Goal: Information Seeking & Learning: Learn about a topic

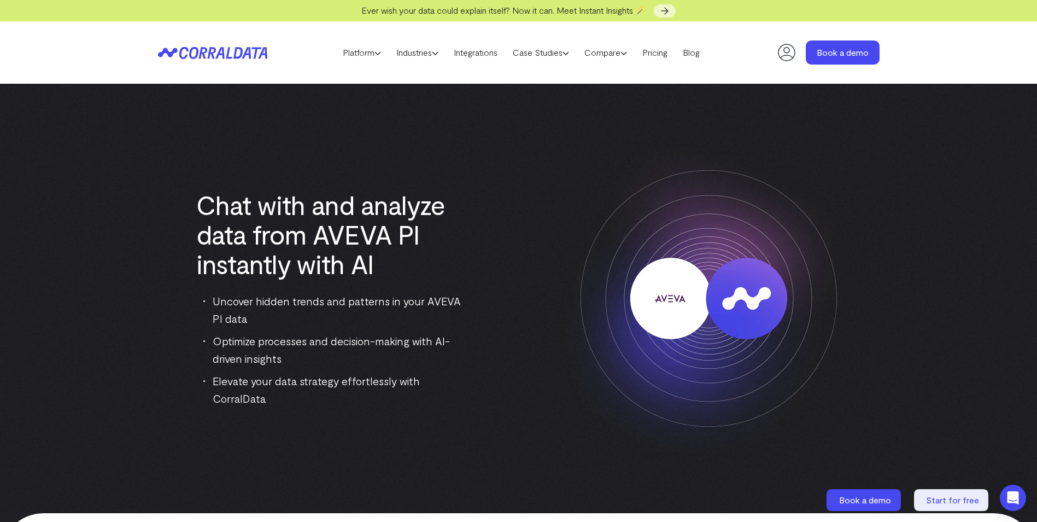
click at [149, 324] on img at bounding box center [518, 298] width 1037 height 429
click at [126, 332] on img at bounding box center [518, 298] width 1037 height 429
drag, startPoint x: 382, startPoint y: 311, endPoint x: 377, endPoint y: 85, distance: 225.3
click at [435, 134] on div "Chat with and analyze data from AVEVA PI instantly with AI Uncover hidden trend…" at bounding box center [519, 298] width 722 height 342
click at [548, 347] on img at bounding box center [709, 298] width 342 height 342
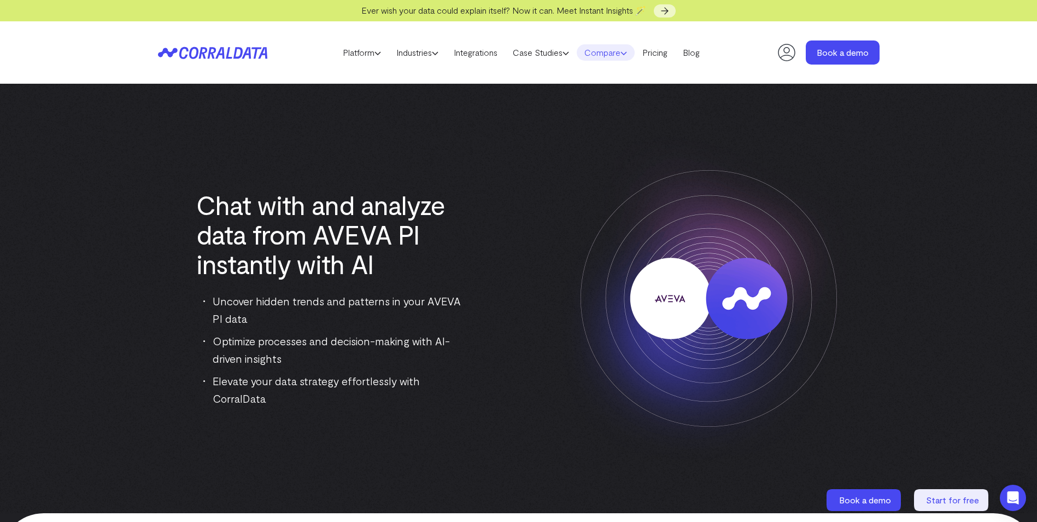
click at [627, 51] on icon at bounding box center [624, 53] width 7 height 7
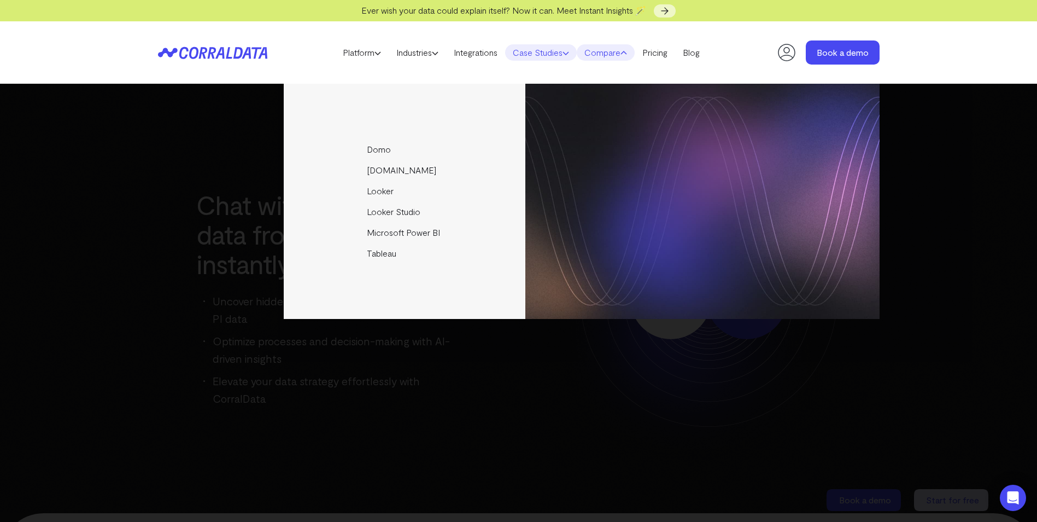
click at [569, 50] on icon at bounding box center [566, 53] width 7 height 7
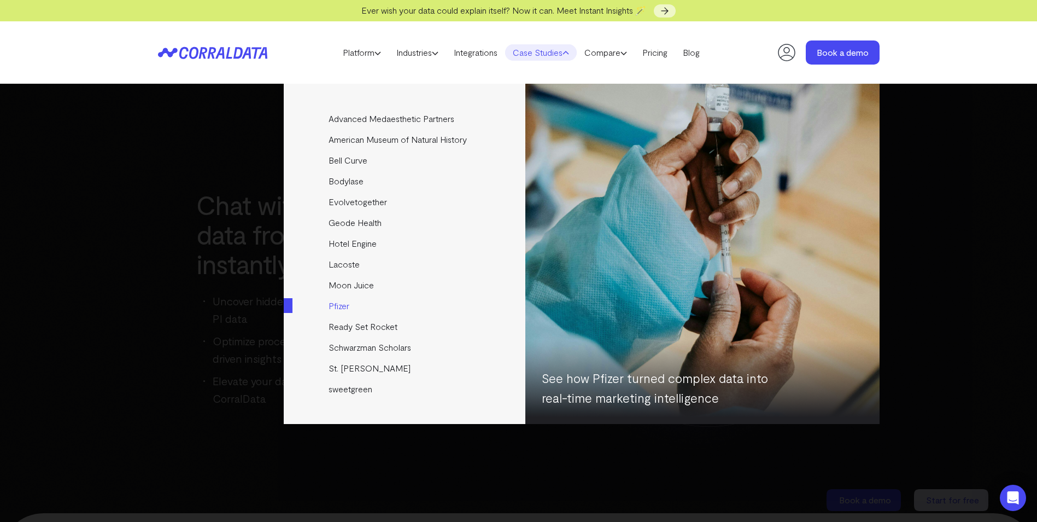
click at [342, 306] on link "Pfizer" at bounding box center [405, 305] width 243 height 21
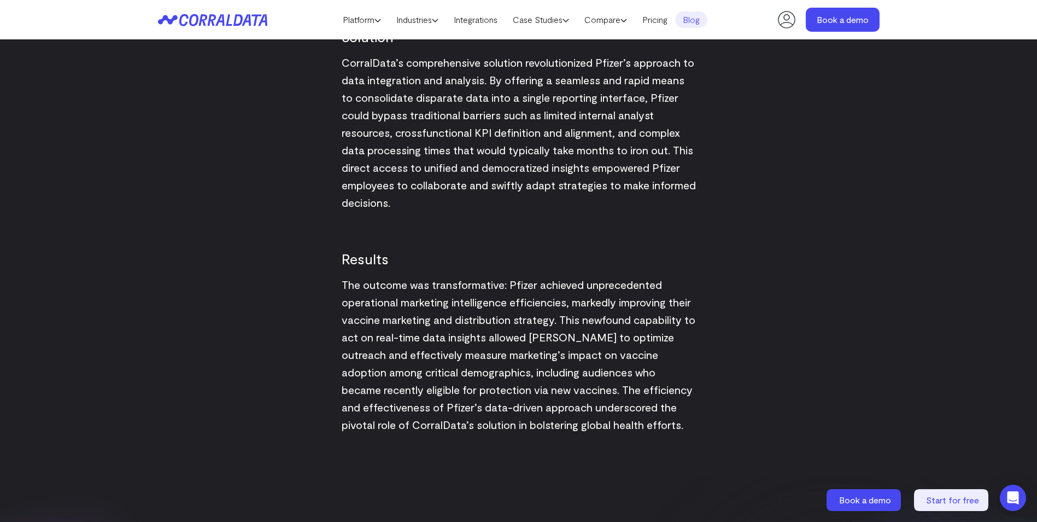
scroll to position [1453, 0]
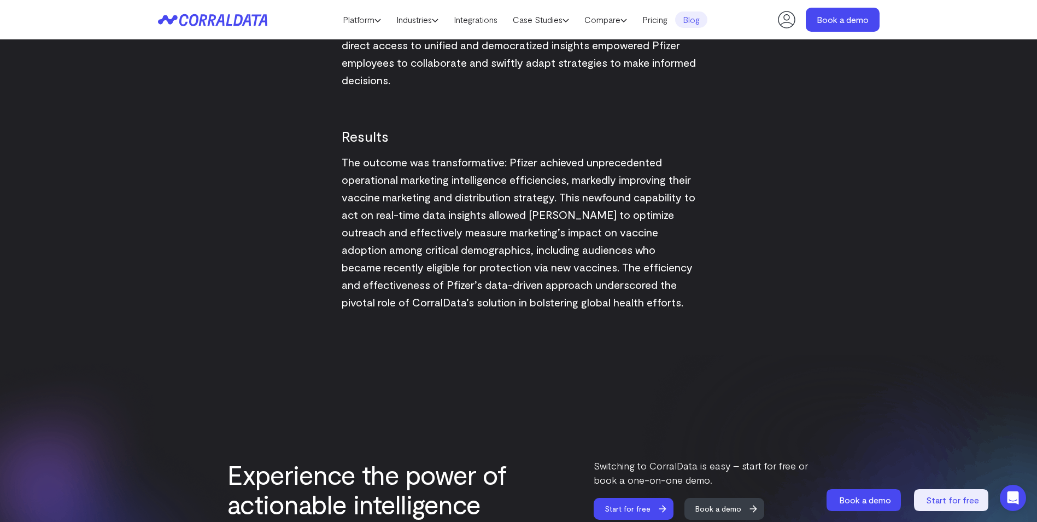
click at [560, 286] on span "The outcome was transformative: Pfizer achieved unprecedented operational marke…" at bounding box center [519, 231] width 354 height 153
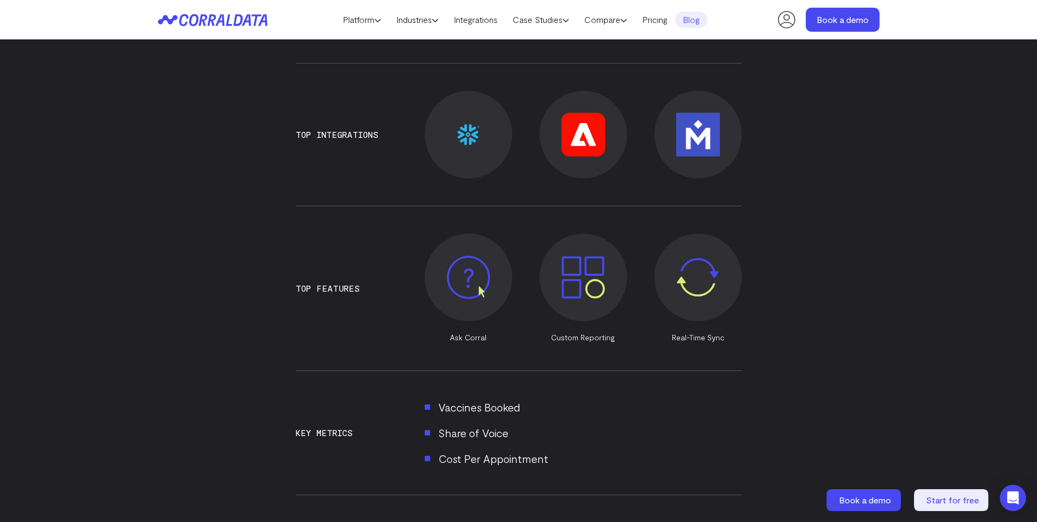
scroll to position [0, 0]
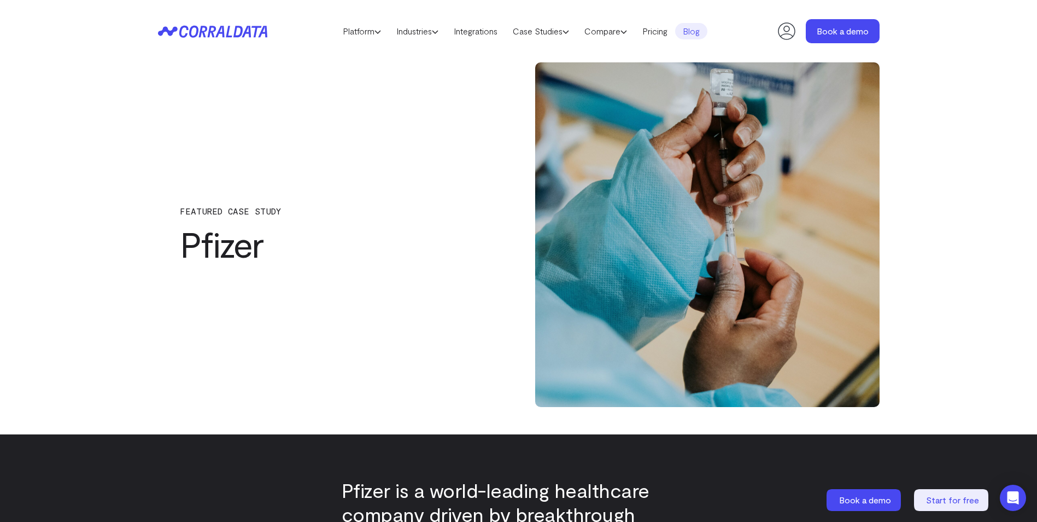
drag, startPoint x: 537, startPoint y: 286, endPoint x: 541, endPoint y: 90, distance: 196.3
click at [567, 37] on link "Case Studies" at bounding box center [541, 31] width 72 height 16
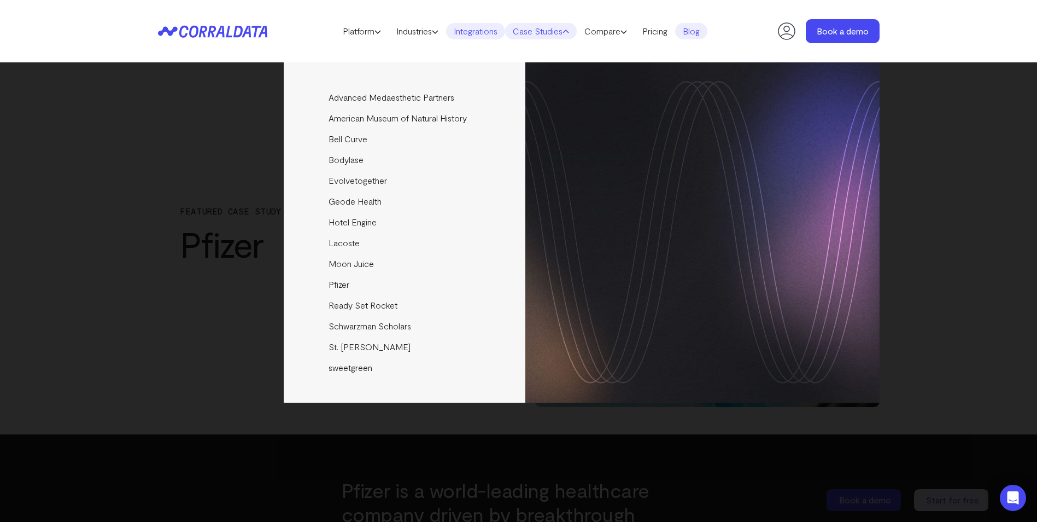
click at [469, 36] on link "Integrations" at bounding box center [475, 31] width 59 height 16
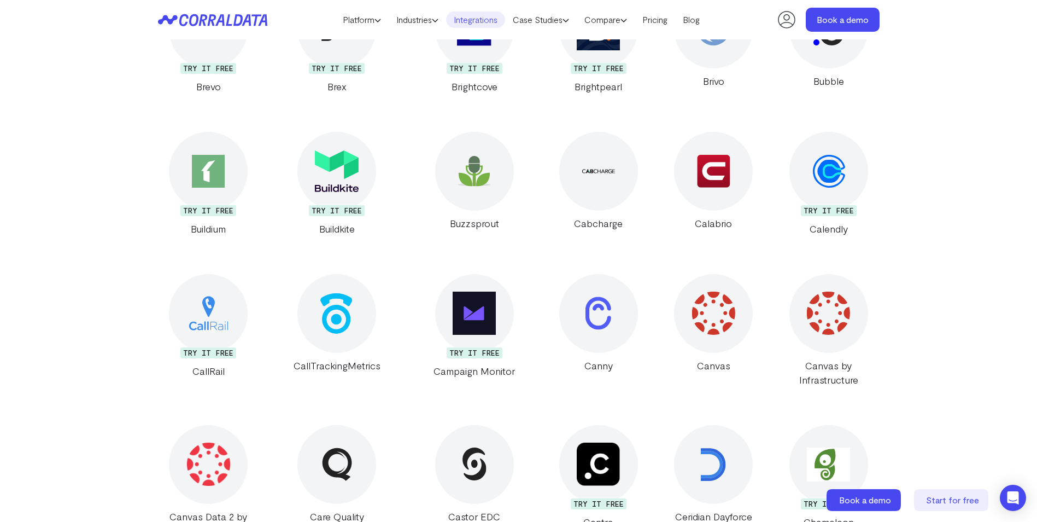
scroll to position [3258, 0]
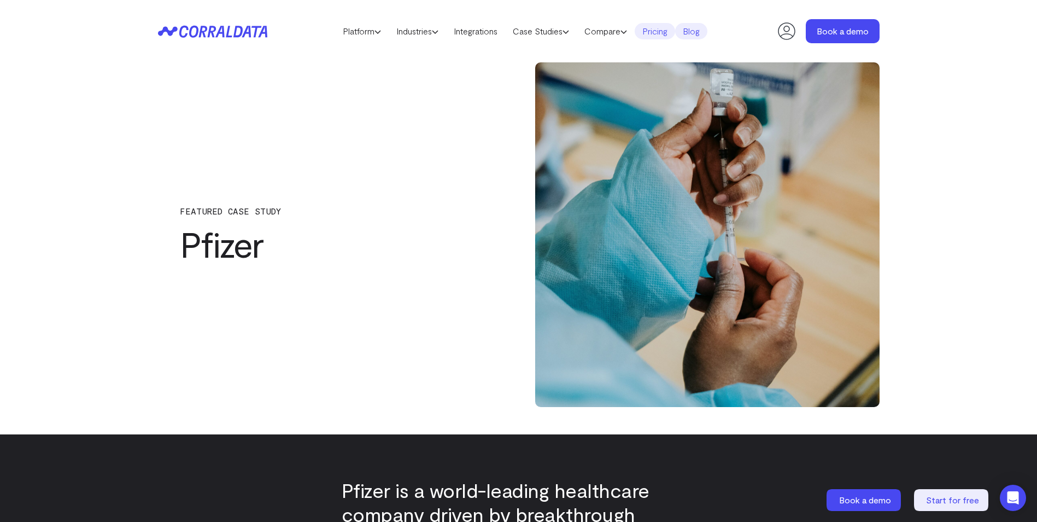
click at [654, 36] on link "Pricing" at bounding box center [655, 31] width 40 height 16
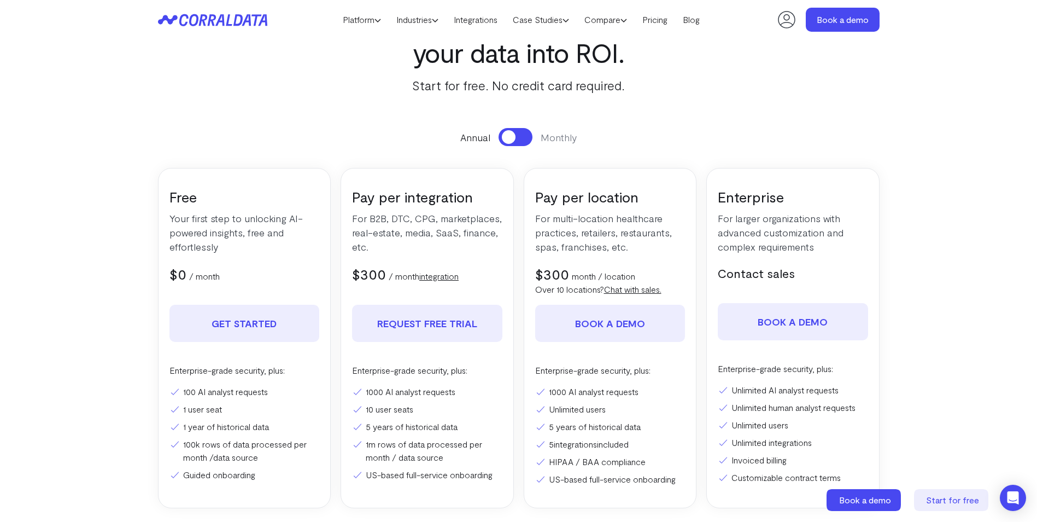
scroll to position [250, 0]
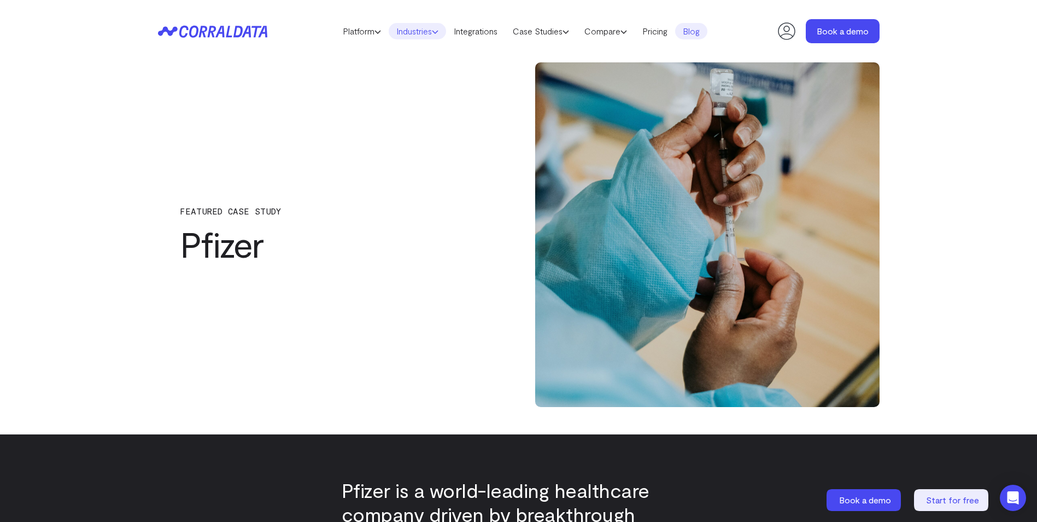
click at [434, 30] on icon at bounding box center [435, 31] width 7 height 7
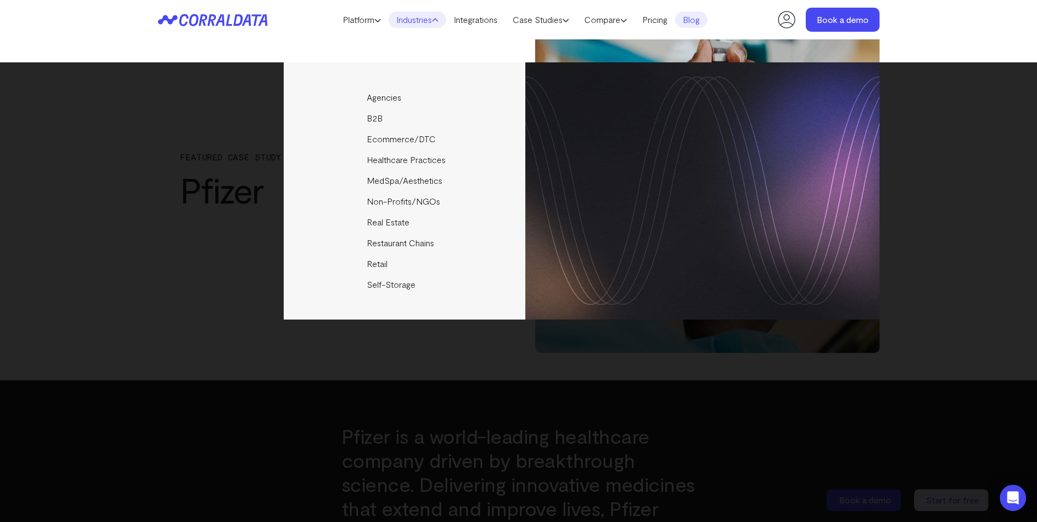
scroll to position [196, 0]
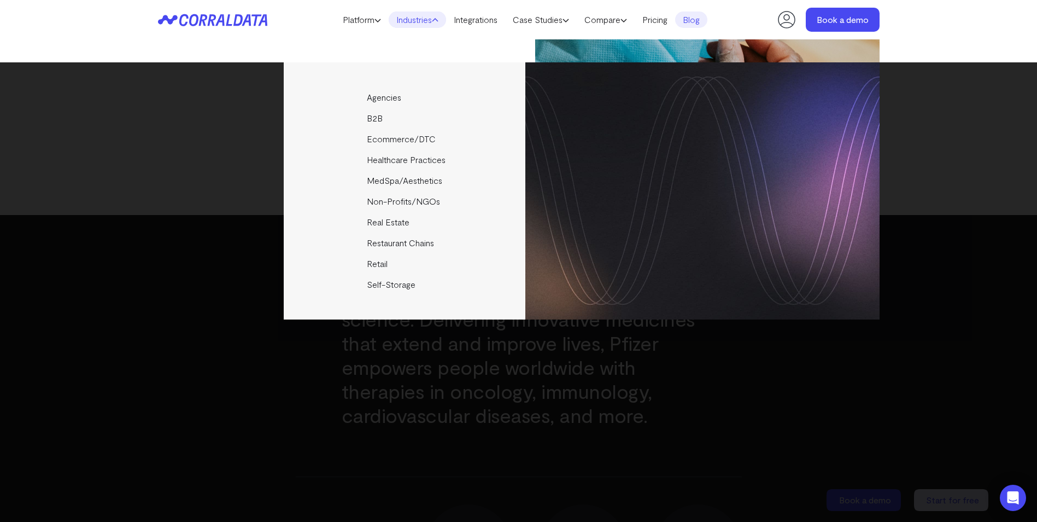
click at [395, 346] on div "Agencies Help your clients become data driven faster through seamless reporting…" at bounding box center [518, 291] width 1037 height 459
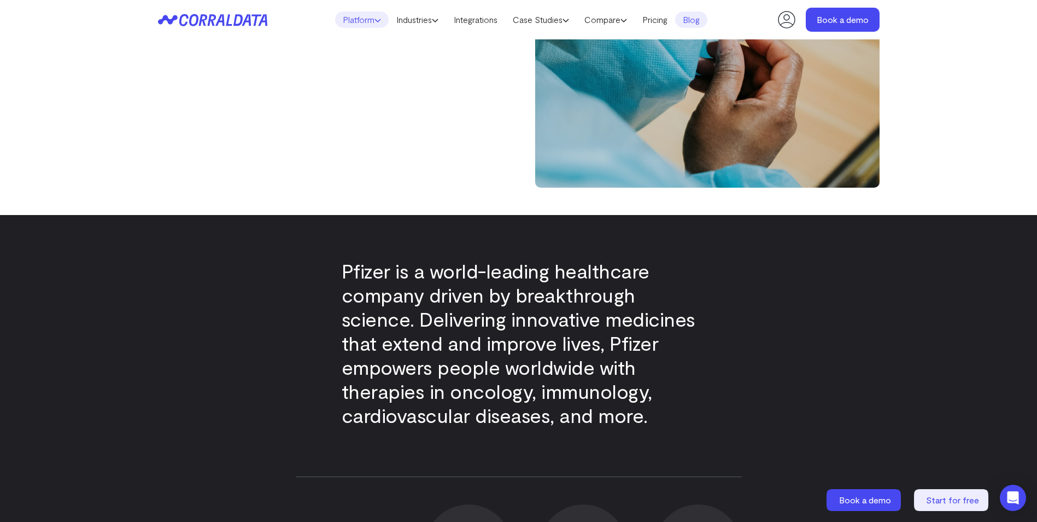
click at [362, 24] on link "Platform" at bounding box center [362, 19] width 54 height 16
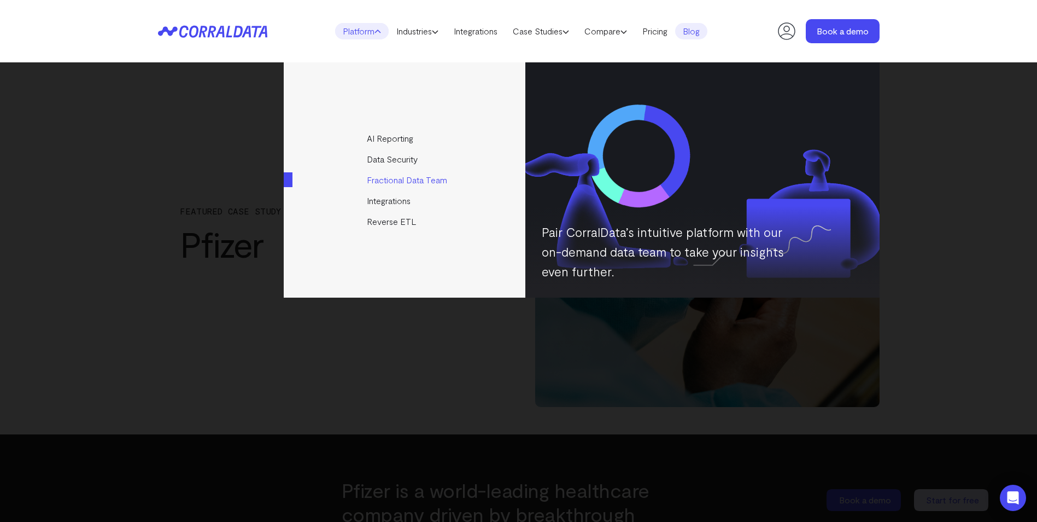
click at [395, 174] on link "Fractional Data Team" at bounding box center [405, 179] width 243 height 21
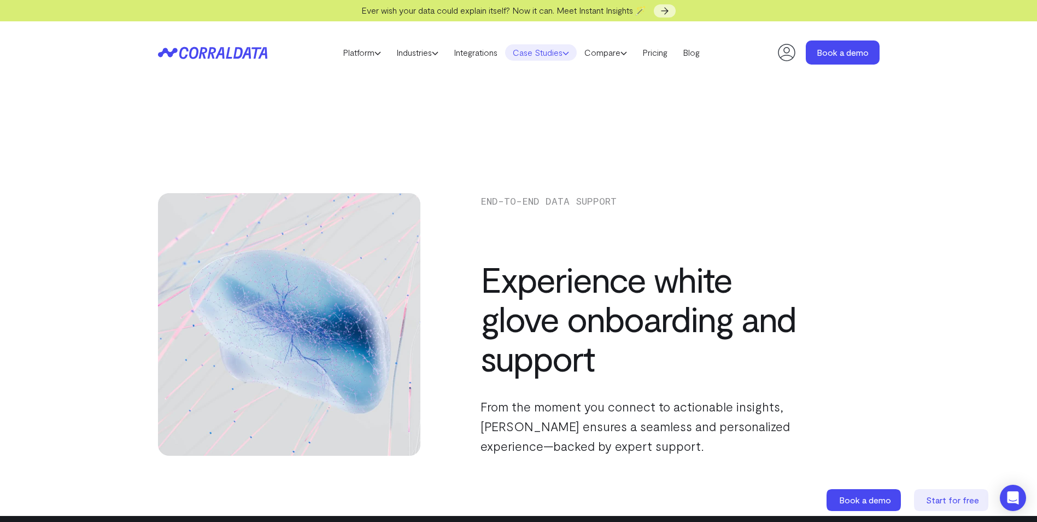
click at [557, 55] on link "Case Studies" at bounding box center [541, 52] width 72 height 16
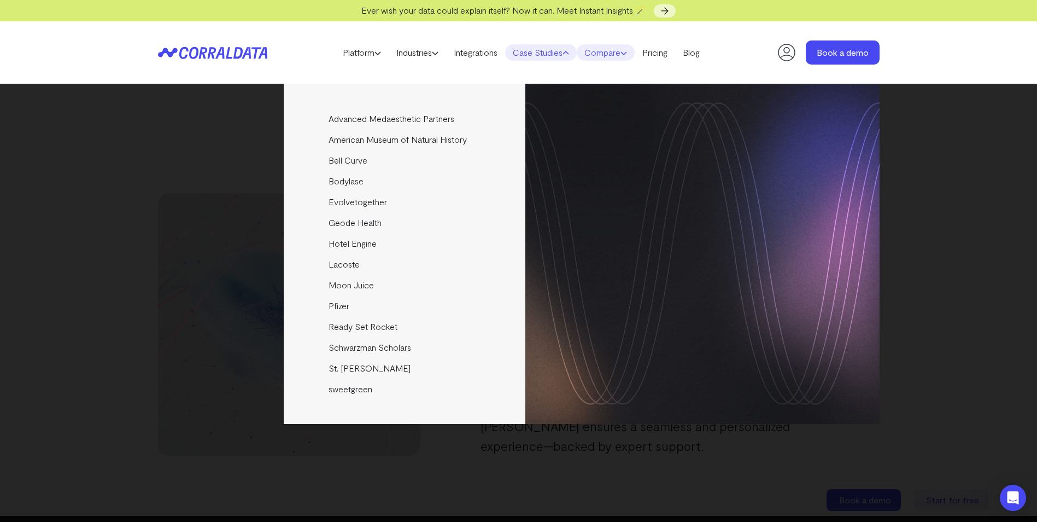
click at [603, 51] on link "Compare" at bounding box center [606, 52] width 58 height 16
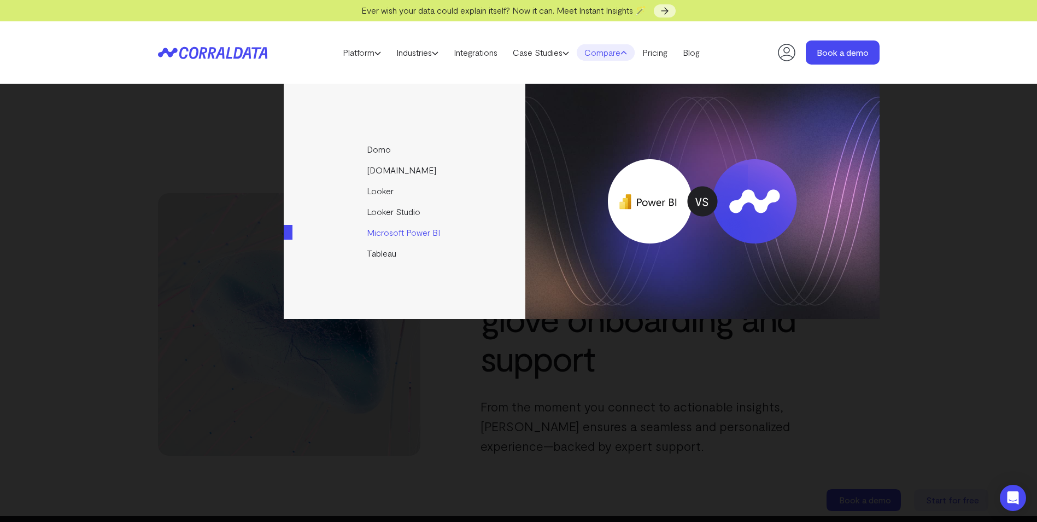
click at [391, 235] on link "Microsoft Power BI" at bounding box center [405, 232] width 243 height 21
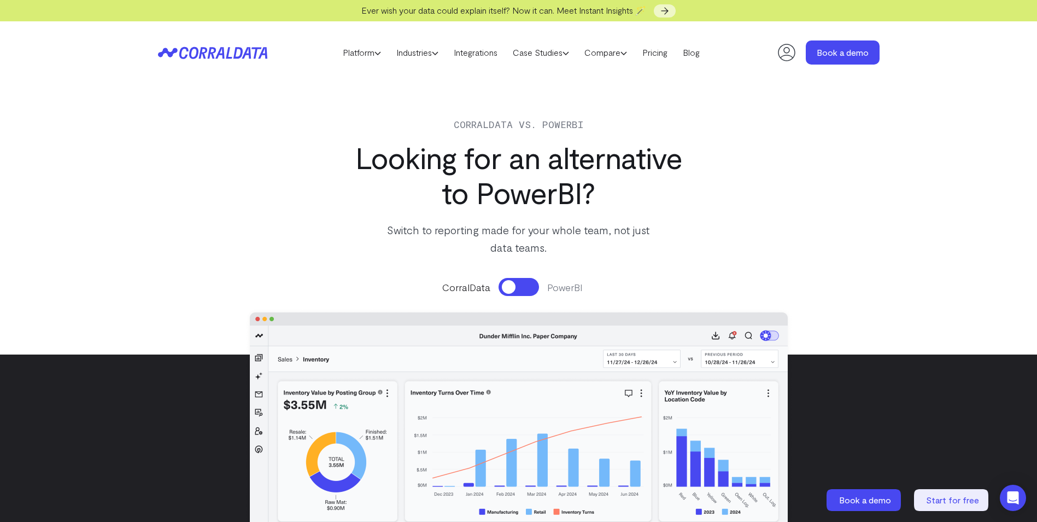
click at [522, 287] on button at bounding box center [519, 287] width 40 height 18
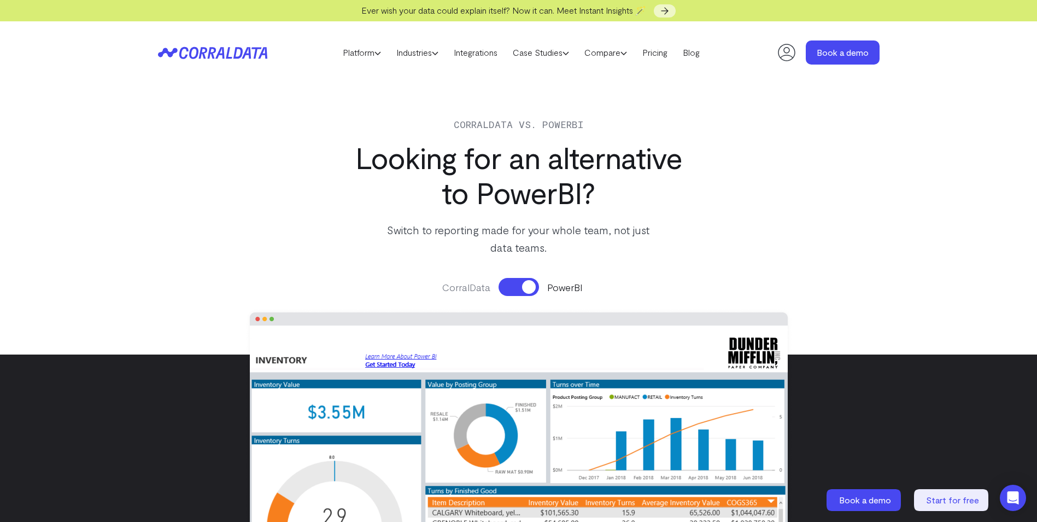
click at [522, 287] on button at bounding box center [519, 287] width 40 height 18
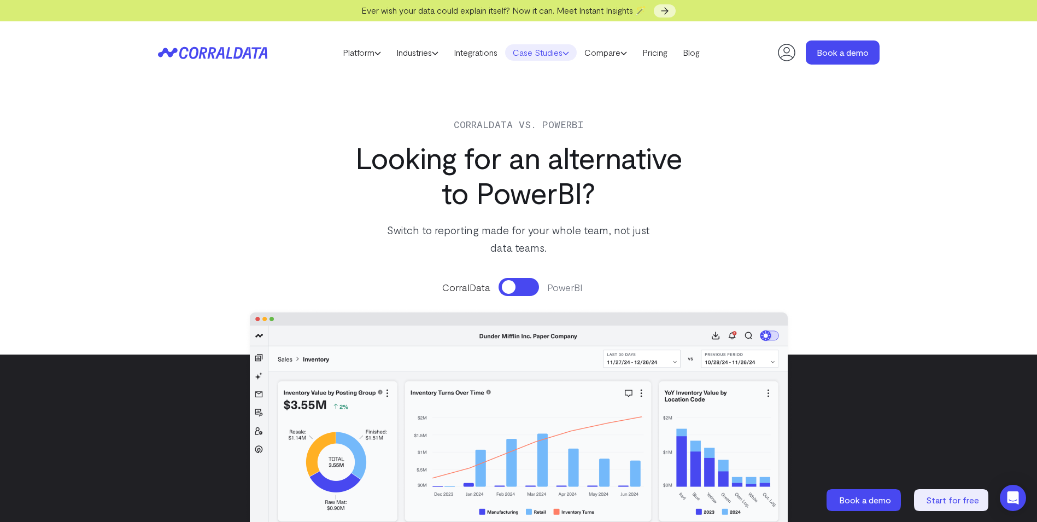
click at [555, 52] on link "Case Studies" at bounding box center [541, 52] width 72 height 16
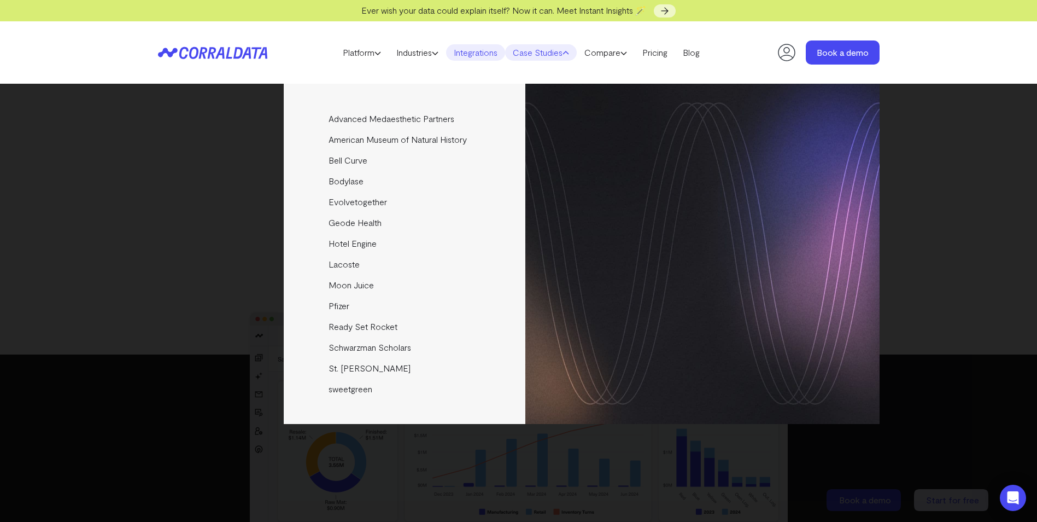
click at [464, 48] on link "Integrations" at bounding box center [475, 52] width 59 height 16
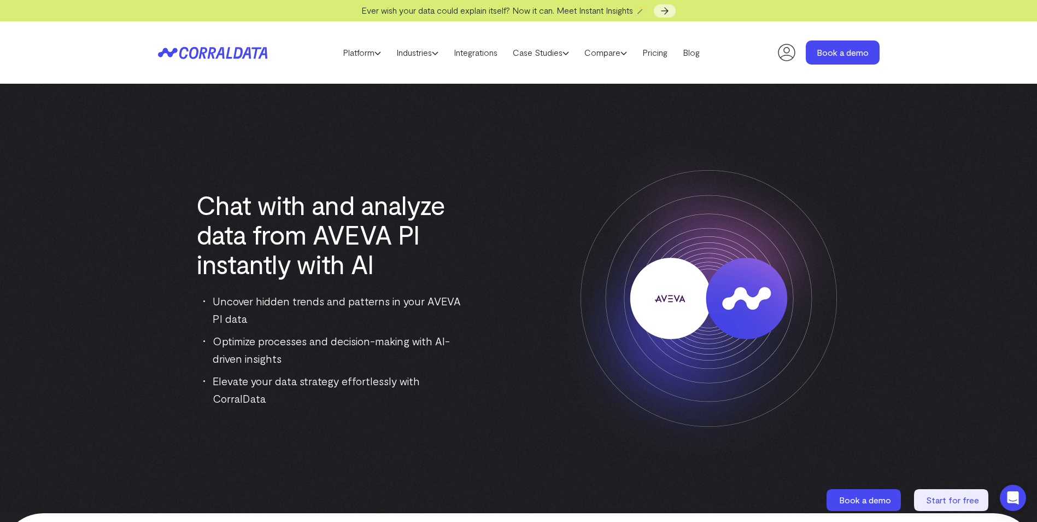
click at [248, 458] on div "Chat with and analyze data from AVEVA PI instantly with AI Uncover hidden trend…" at bounding box center [519, 298] width 722 height 342
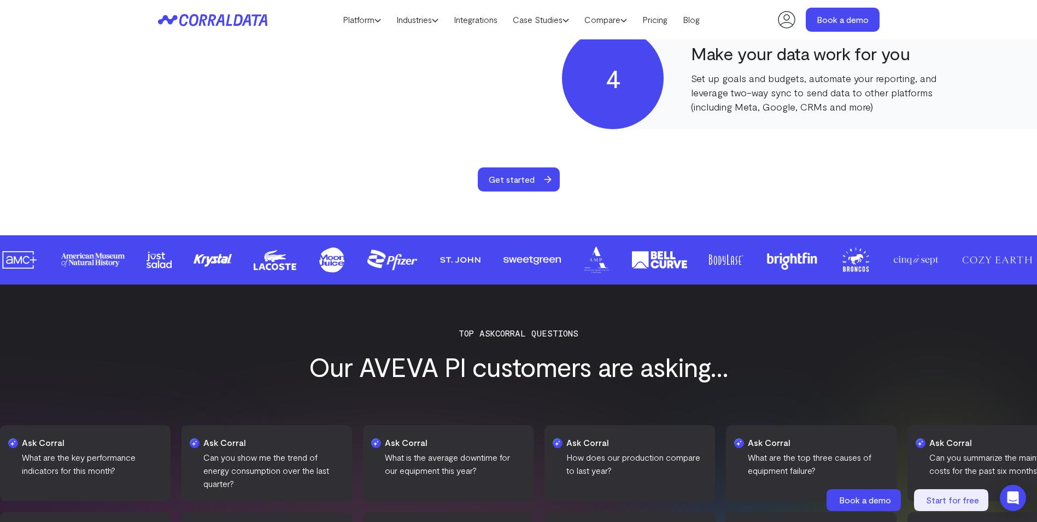
scroll to position [906, 0]
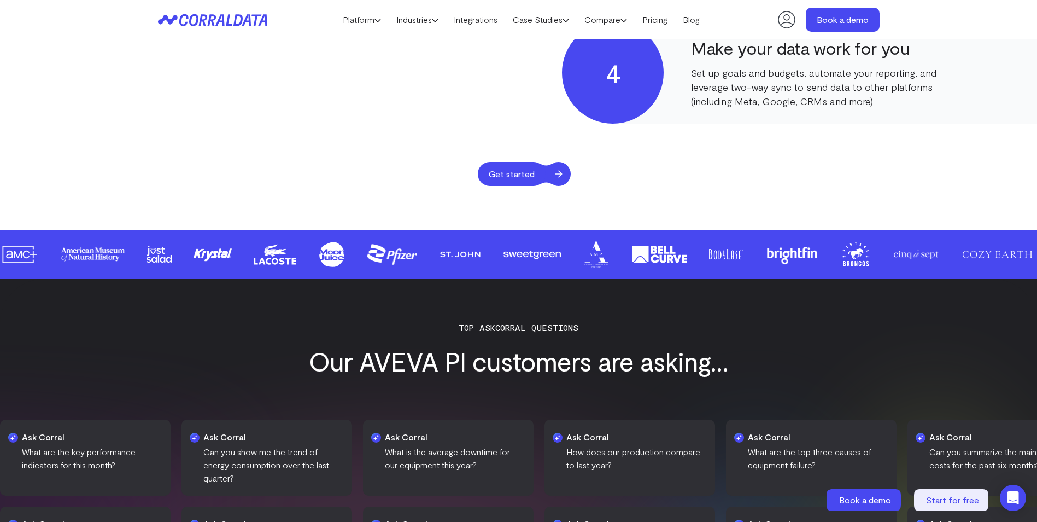
click at [554, 175] on icon at bounding box center [558, 173] width 11 height 11
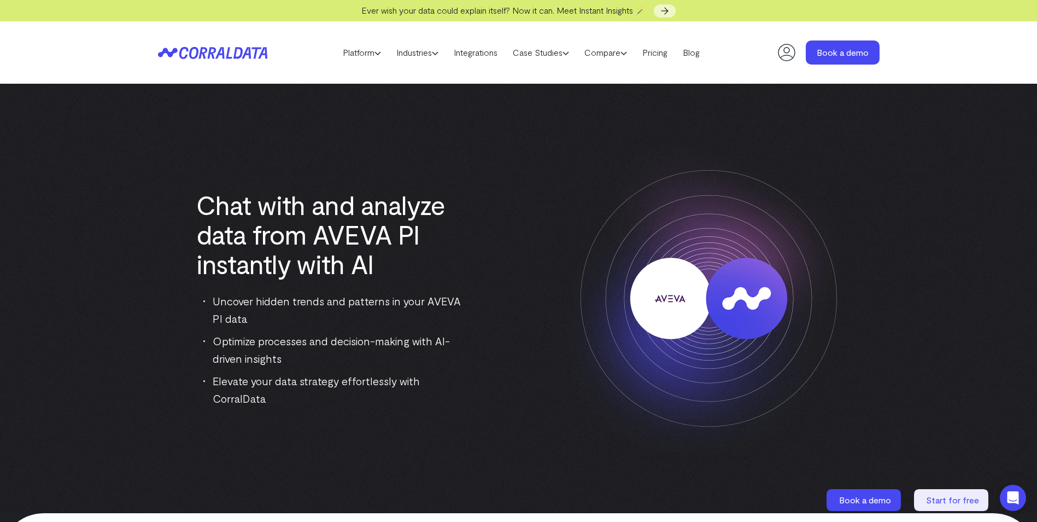
drag, startPoint x: 115, startPoint y: 319, endPoint x: 136, endPoint y: 170, distance: 150.1
drag, startPoint x: 138, startPoint y: 209, endPoint x: 147, endPoint y: 190, distance: 20.8
click at [138, 209] on img at bounding box center [518, 298] width 1037 height 429
